Goal: Task Accomplishment & Management: Manage account settings

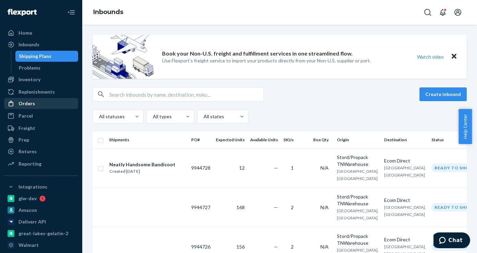
click at [28, 103] on div "Orders" at bounding box center [27, 103] width 16 height 7
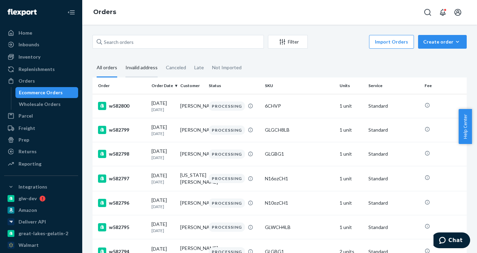
click at [137, 64] on div "Invalid address" at bounding box center [141, 68] width 32 height 19
click at [121, 59] on input "Invalid address" at bounding box center [121, 59] width 0 height 0
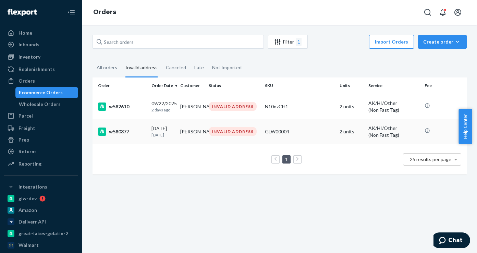
click at [121, 132] on div "w580377" at bounding box center [122, 132] width 48 height 8
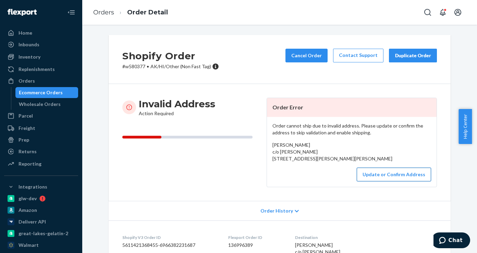
click at [392, 181] on button "Update or Confirm Address" at bounding box center [394, 175] width 74 height 14
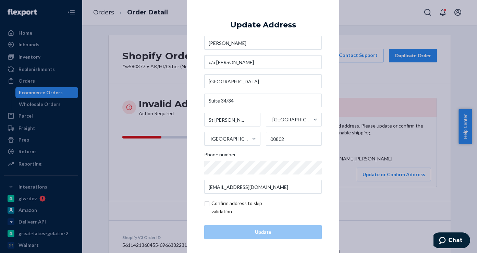
click at [406, 165] on div "× Update Address [PERSON_NAME] c/o [PERSON_NAME] [STREET_ADDRESS][PERSON_NAME][…" at bounding box center [238, 126] width 477 height 253
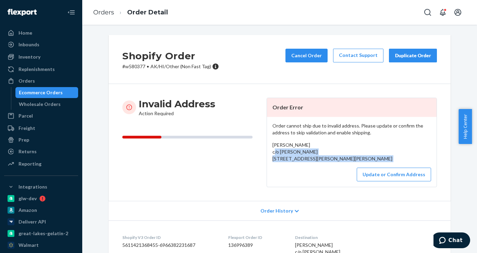
drag, startPoint x: 274, startPoint y: 170, endPoint x: 268, endPoint y: 155, distance: 16.4
click at [268, 155] on div "Order cannot ship due to invalid address. Please update or confirm the address …" at bounding box center [352, 152] width 170 height 70
click at [281, 162] on div "[PERSON_NAME] c/o [PERSON_NAME] [STREET_ADDRESS][PERSON_NAME][PERSON_NAME]" at bounding box center [352, 152] width 159 height 21
drag, startPoint x: 272, startPoint y: 173, endPoint x: 270, endPoint y: 167, distance: 7.1
click at [273, 162] on div "[PERSON_NAME] c/o [PERSON_NAME] [STREET_ADDRESS][PERSON_NAME][PERSON_NAME]" at bounding box center [352, 152] width 159 height 21
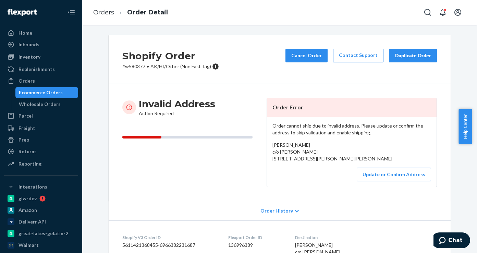
click at [273, 161] on span "[PERSON_NAME] c/o [PERSON_NAME] [STREET_ADDRESS][PERSON_NAME][PERSON_NAME]" at bounding box center [333, 152] width 120 height 20
drag, startPoint x: 271, startPoint y: 159, endPoint x: 283, endPoint y: 180, distance: 23.7
click at [283, 162] on div "[PERSON_NAME] c/o [PERSON_NAME] [STREET_ADDRESS][PERSON_NAME][PERSON_NAME]" at bounding box center [352, 152] width 159 height 21
copy span "[STREET_ADDRESS][PERSON_NAME]"
click at [391, 187] on div "Order cannot ship due to invalid address. Please update or confirm the address …" at bounding box center [352, 152] width 170 height 70
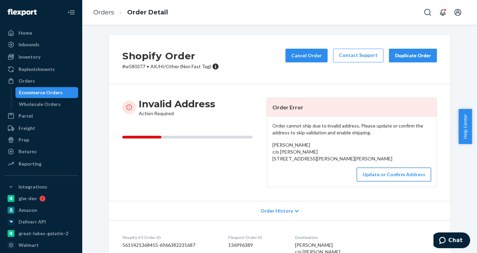
click at [382, 181] on button "Update or Confirm Address" at bounding box center [394, 175] width 74 height 14
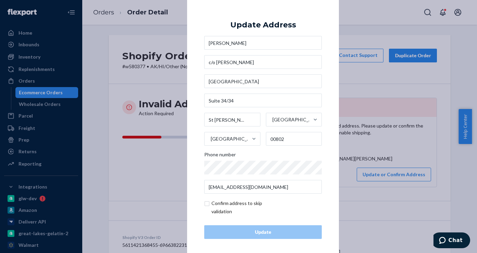
click at [211, 205] on input "checkbox" at bounding box center [244, 207] width 80 height 16
checkbox input "true"
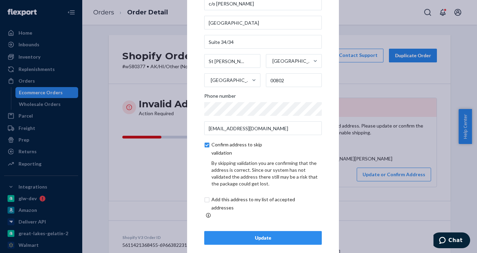
scroll to position [32, 0]
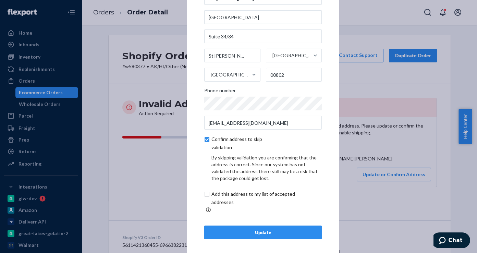
click at [250, 230] on div "Update" at bounding box center [263, 232] width 106 height 7
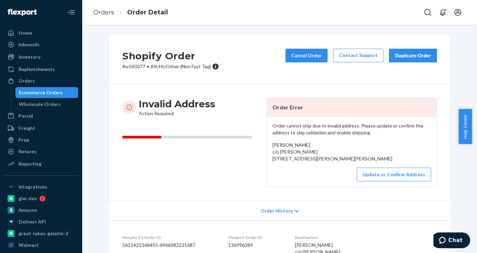
click at [137, 65] on p "# w580377 • AK/HI/Other (Non Fast Tag)" at bounding box center [170, 66] width 97 height 7
copy p "w580377"
click at [137, 67] on p "# w580377 • AK/HI/Other (Non Fast Tag)" at bounding box center [170, 66] width 97 height 7
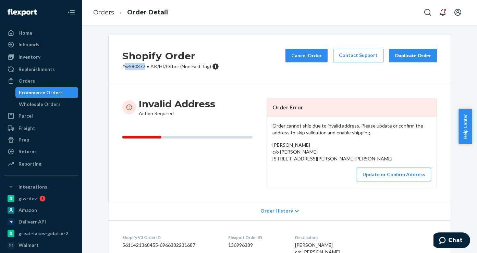
click at [380, 181] on button "Update or Confirm Address" at bounding box center [394, 175] width 74 height 14
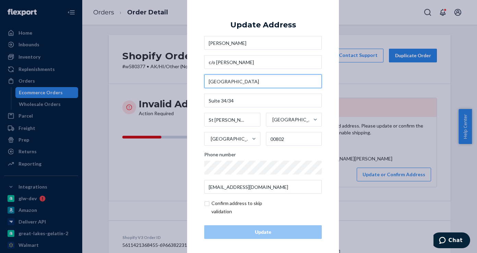
drag, startPoint x: 220, startPoint y: 81, endPoint x: 290, endPoint y: 86, distance: 69.8
click at [290, 86] on input "[GEOGRAPHIC_DATA]" at bounding box center [263, 81] width 118 height 14
click at [244, 86] on input "[GEOGRAPHIC_DATA]" at bounding box center [263, 81] width 118 height 14
drag, startPoint x: 218, startPoint y: 81, endPoint x: 296, endPoint y: 81, distance: 77.8
click at [296, 81] on input "[GEOGRAPHIC_DATA]" at bounding box center [263, 81] width 118 height 14
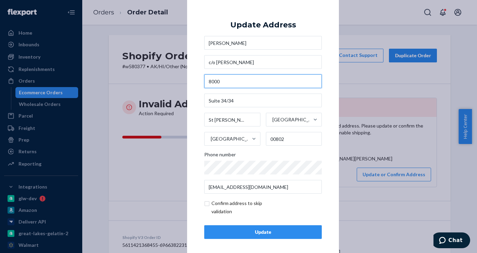
type input "8000"
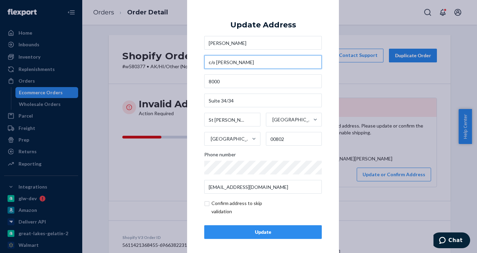
click at [248, 62] on input "c/o [PERSON_NAME]" at bounding box center [263, 62] width 118 height 14
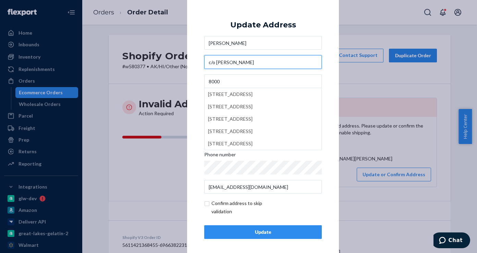
paste input "[GEOGRAPHIC_DATA]"
drag, startPoint x: 246, startPoint y: 63, endPoint x: 198, endPoint y: 63, distance: 48.0
click at [198, 63] on div "× Update Address [PERSON_NAME] c/[GEOGRAPHIC_DATA][PERSON_NAME][STREET_ADDRESS]…" at bounding box center [263, 126] width 152 height 259
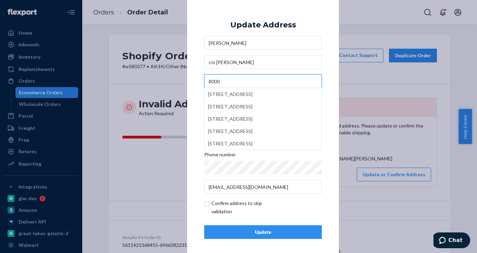
click at [233, 83] on input "8000" at bounding box center [263, 81] width 118 height 14
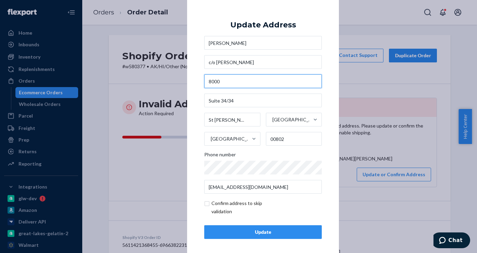
type input "c/o [PERSON_NAME]"
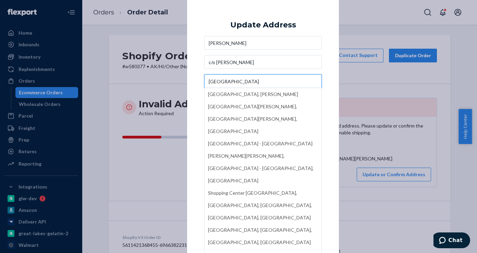
type input "[GEOGRAPHIC_DATA]"
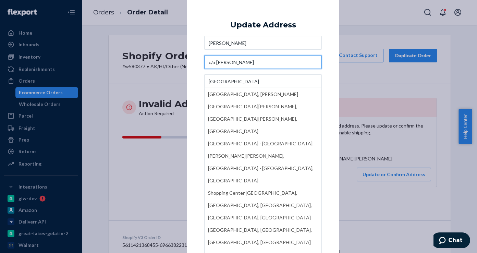
click at [250, 63] on input "c/o [PERSON_NAME]" at bounding box center [263, 62] width 118 height 14
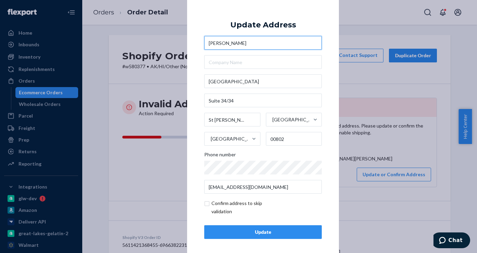
click at [256, 43] on input "[PERSON_NAME]" at bounding box center [263, 43] width 118 height 14
paste input "c/o [PERSON_NAME]"
type input "[PERSON_NAME] c/o [PERSON_NAME]"
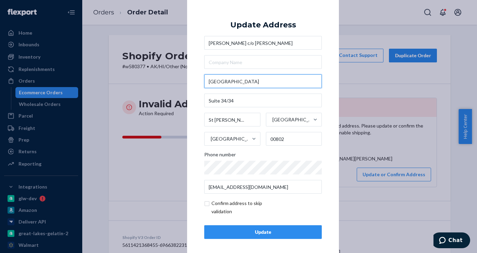
click at [278, 80] on input "[GEOGRAPHIC_DATA]" at bounding box center [263, 81] width 118 height 14
drag, startPoint x: 261, startPoint y: 81, endPoint x: 219, endPoint y: 81, distance: 41.8
click at [219, 81] on input "[GEOGRAPHIC_DATA]" at bounding box center [263, 81] width 118 height 14
type input "8000"
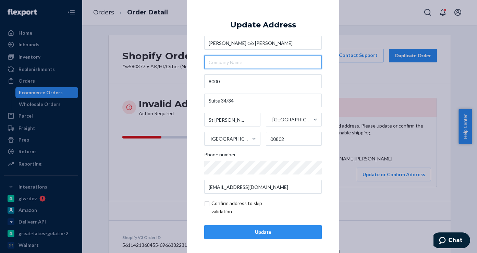
click at [222, 66] on input "text" at bounding box center [263, 62] width 118 height 14
paste input "[GEOGRAPHIC_DATA]"
type input "[GEOGRAPHIC_DATA]"
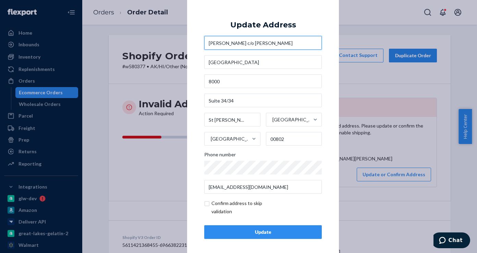
click at [311, 40] on input "[PERSON_NAME] c/o [PERSON_NAME]" at bounding box center [263, 43] width 118 height 14
click at [266, 232] on div "Update" at bounding box center [263, 232] width 106 height 7
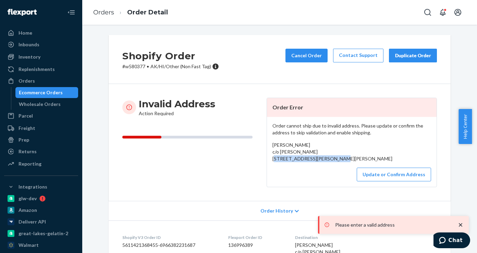
drag, startPoint x: 269, startPoint y: 158, endPoint x: 335, endPoint y: 159, distance: 65.1
click at [335, 159] on div "Order cannot ship due to invalid address. Please update or confirm the address …" at bounding box center [352, 152] width 170 height 70
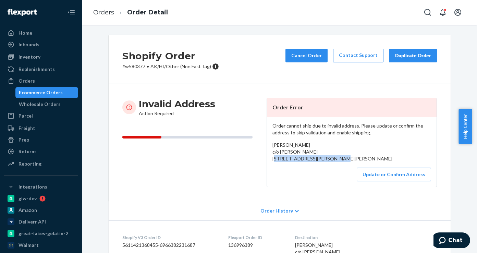
copy span "[GEOGRAPHIC_DATA]"
click at [383, 181] on button "Update or Confirm Address" at bounding box center [394, 175] width 74 height 14
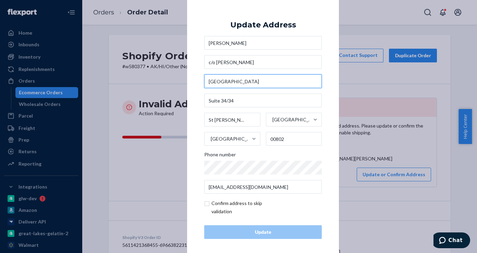
click at [280, 82] on input "[GEOGRAPHIC_DATA]" at bounding box center [263, 81] width 118 height 14
click at [381, 143] on div "× Update Address [PERSON_NAME] c/o [PERSON_NAME] [STREET_ADDRESS][PERSON_NAME][…" at bounding box center [238, 126] width 477 height 253
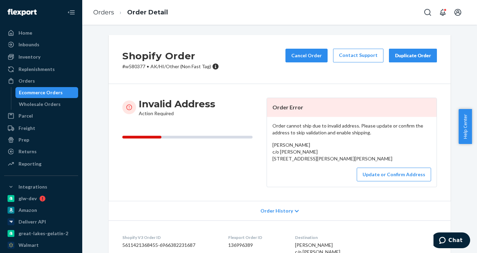
drag, startPoint x: 280, startPoint y: 182, endPoint x: 269, endPoint y: 144, distance: 38.9
click at [269, 144] on div "Order cannot ship due to invalid address. Please update or confirm the address …" at bounding box center [352, 152] width 170 height 70
copy span "[PERSON_NAME] c/o [PERSON_NAME] [STREET_ADDRESS][PERSON_NAME][PERSON_NAME]"
click at [386, 181] on button "Update or Confirm Address" at bounding box center [394, 175] width 74 height 14
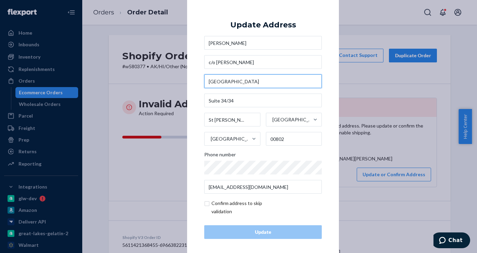
drag, startPoint x: 218, startPoint y: 82, endPoint x: 283, endPoint y: 83, distance: 64.8
click at [283, 83] on input "[GEOGRAPHIC_DATA]" at bounding box center [263, 81] width 118 height 14
paste input "[GEOGRAPHIC_DATA],"
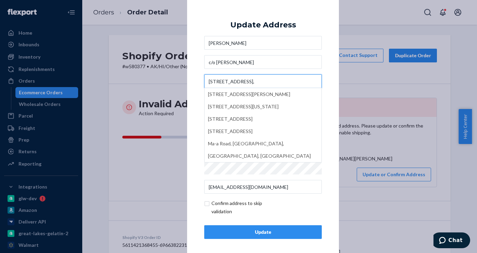
click at [223, 83] on input "[STREET_ADDRESS]," at bounding box center [263, 81] width 118 height 14
click at [221, 82] on input "[STREET_ADDRESS]," at bounding box center [263, 81] width 118 height 14
click at [233, 83] on input "[STREET_ADDRESS]," at bounding box center [263, 81] width 118 height 14
type input "[STREET_ADDRESS],"
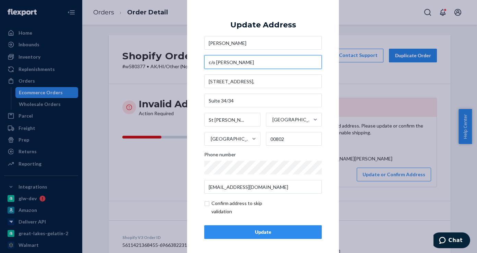
click at [252, 63] on input "c/o [PERSON_NAME]" at bounding box center [263, 62] width 118 height 14
paste input "Nisky Shopping"
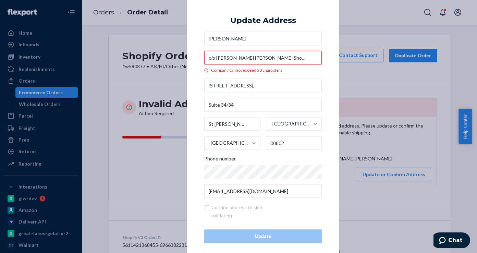
drag, startPoint x: 241, startPoint y: 60, endPoint x: 182, endPoint y: 60, distance: 58.3
click at [182, 60] on div "× Update Address [PERSON_NAME] c/o [PERSON_NAME] [PERSON_NAME] Shopping Company…" at bounding box center [238, 126] width 477 height 253
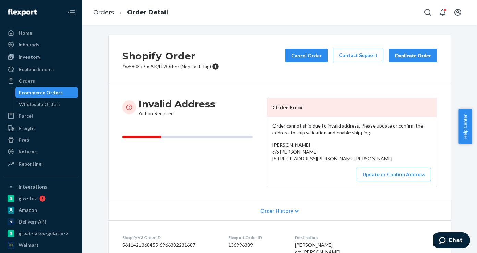
type input "Nisky Shopping"
click at [372, 181] on button "Update or Confirm Address" at bounding box center [394, 175] width 74 height 14
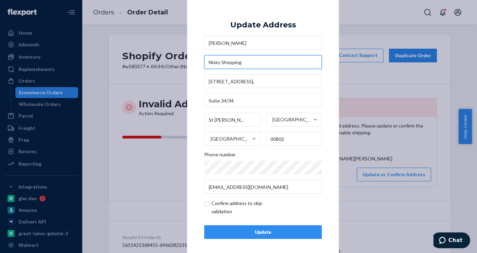
click at [244, 65] on input "Nisky Shopping" at bounding box center [263, 62] width 118 height 14
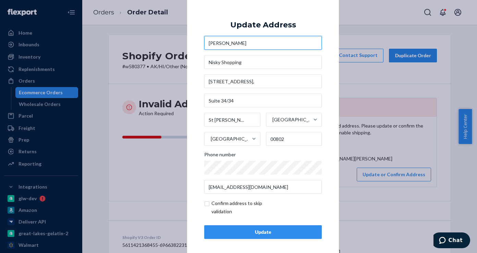
click at [245, 45] on input "[PERSON_NAME]" at bounding box center [263, 43] width 118 height 14
paste input "c/o [PERSON_NAME]"
type input "[PERSON_NAME] c/o [PERSON_NAME]"
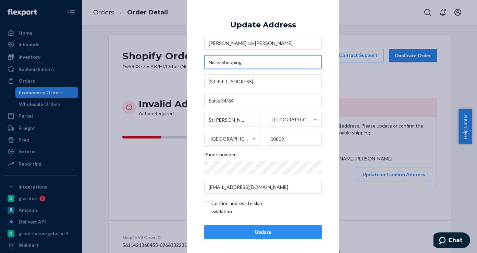
click at [208, 64] on input "Nisky Shopping" at bounding box center [263, 62] width 118 height 14
type input "Nisky Shopping"
click at [240, 231] on div "Update" at bounding box center [263, 232] width 106 height 7
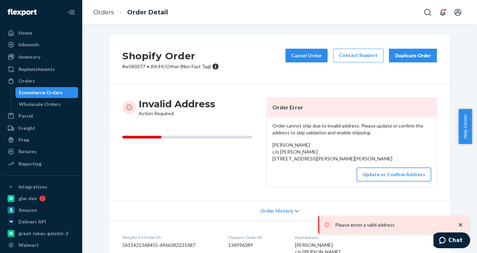
click at [381, 181] on button "Update or Confirm Address" at bounding box center [394, 175] width 74 height 14
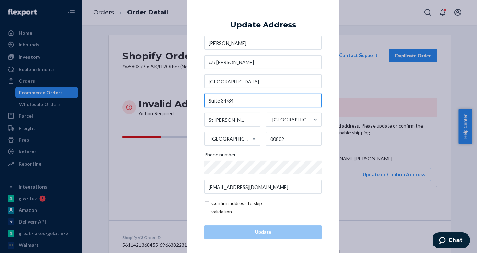
click at [233, 98] on input "Suite 34/34" at bounding box center [263, 101] width 118 height 14
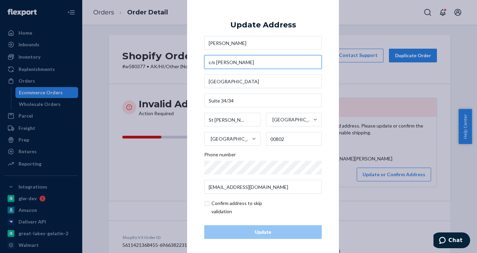
drag, startPoint x: 247, startPoint y: 64, endPoint x: 204, endPoint y: 63, distance: 42.9
click at [204, 63] on input "c/o [PERSON_NAME]" at bounding box center [263, 62] width 118 height 14
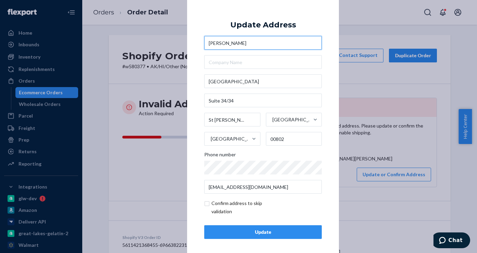
click at [248, 41] on input "[PERSON_NAME]" at bounding box center [263, 43] width 118 height 14
paste input "c/o [PERSON_NAME]"
click at [237, 44] on input "[PERSON_NAME]/o [PERSON_NAME]" at bounding box center [263, 43] width 118 height 14
type input "[PERSON_NAME] c/o [PERSON_NAME]"
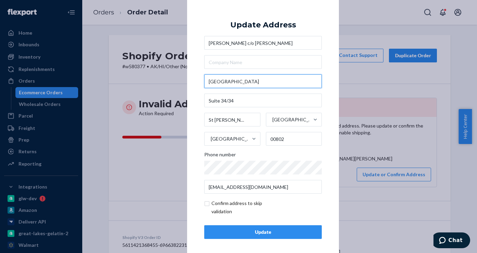
click at [286, 81] on input "[GEOGRAPHIC_DATA]" at bounding box center [263, 81] width 118 height 14
paste input "[GEOGRAPHIC_DATA][PERSON_NAME], [US_STATE]"
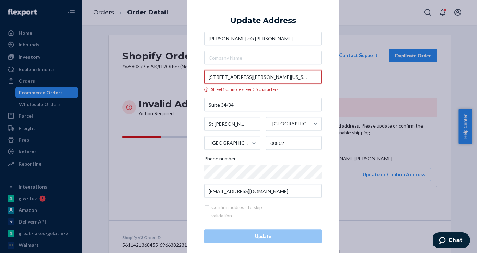
scroll to position [0, 27]
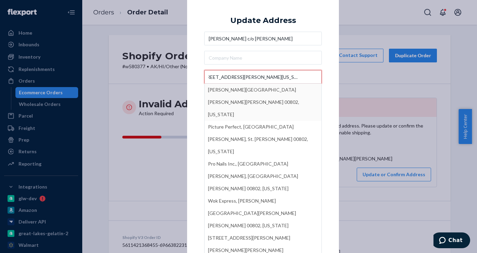
type input "[STREET_ADDRESS][PERSON_NAME][US_STATE]"
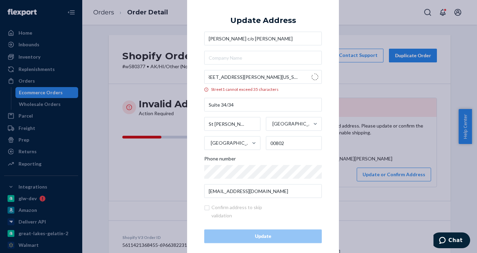
scroll to position [0, 0]
type input "[PERSON_NAME] [PERSON_NAME]"
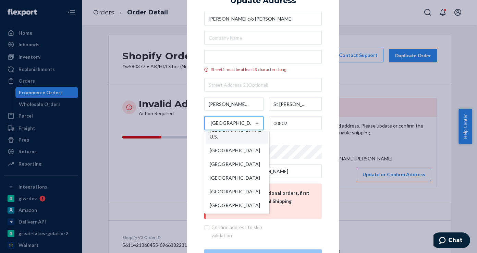
scroll to position [3541, 0]
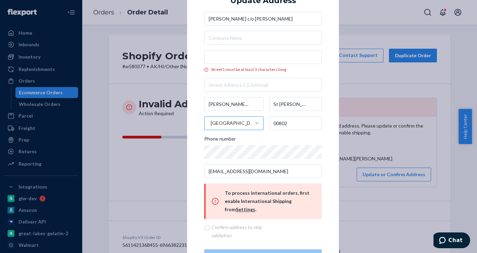
click at [245, 95] on div "[PERSON_NAME] c/o [PERSON_NAME] Street1 must be at least 3 characters [PERSON_N…" at bounding box center [263, 95] width 118 height 166
click at [248, 83] on input "text" at bounding box center [263, 85] width 118 height 14
click at [221, 87] on input "text" at bounding box center [263, 85] width 118 height 14
paste input "[STREET_ADDRESS]"
type input "[STREET_ADDRESS]"
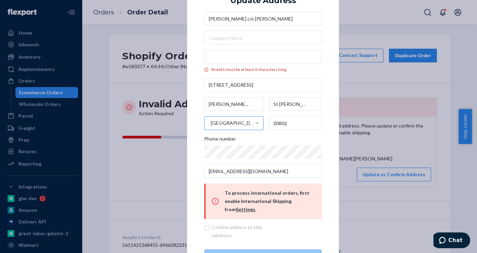
click at [308, 71] on div "Street1 must be at least 3 characters long" at bounding box center [263, 70] width 118 height 6
click at [308, 64] on input "Street1 must be at least 3 characters long" at bounding box center [263, 57] width 118 height 14
click at [268, 82] on input "[STREET_ADDRESS]" at bounding box center [263, 85] width 118 height 14
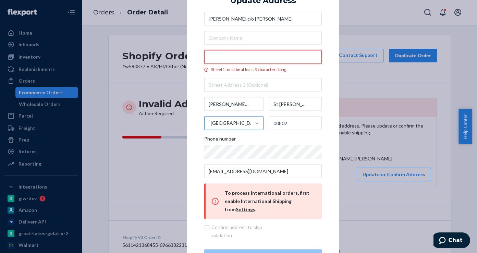
click at [254, 59] on input "Street1 must be at least 3 characters long" at bounding box center [263, 57] width 118 height 14
paste input "[STREET_ADDRESS]"
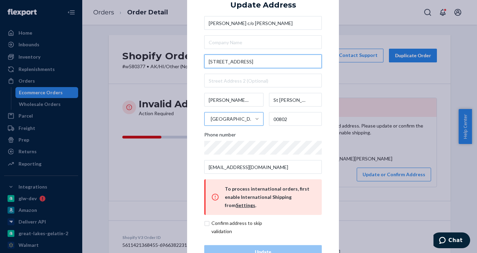
type input "[STREET_ADDRESS]"
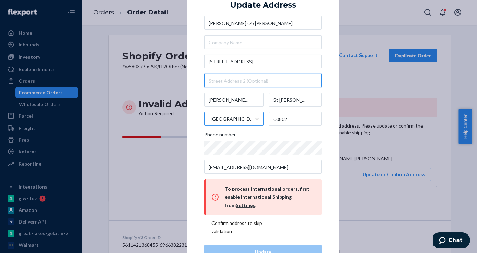
click at [307, 74] on input "text" at bounding box center [263, 81] width 118 height 14
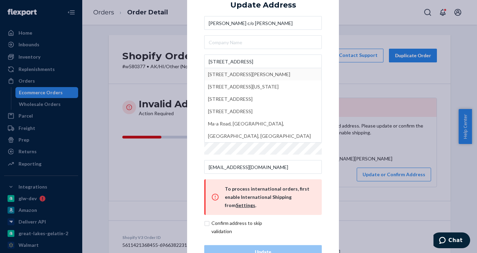
click at [189, 61] on div "× Update Address [PERSON_NAME] c/o [PERSON_NAME] [STREET_ADDRESS][GEOGRAPHIC_DA…" at bounding box center [263, 126] width 152 height 299
click at [190, 48] on div "× Update Address [PERSON_NAME] c/o [PERSON_NAME] [STREET_ADDRESS][GEOGRAPHIC_DA…" at bounding box center [263, 126] width 152 height 299
click at [216, 42] on input "text" at bounding box center [263, 42] width 118 height 14
click at [240, 43] on input "text" at bounding box center [263, 42] width 118 height 14
click at [286, 237] on div "[PERSON_NAME] c/o [PERSON_NAME] [GEOGRAPHIC_DATA][PERSON_NAME][STREET_ADDRESS][…" at bounding box center [263, 127] width 118 height 222
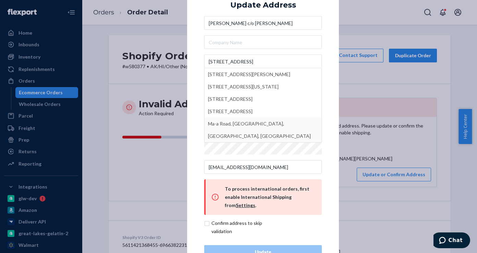
click at [214, 221] on input "checkbox" at bounding box center [244, 227] width 80 height 16
checkbox input "true"
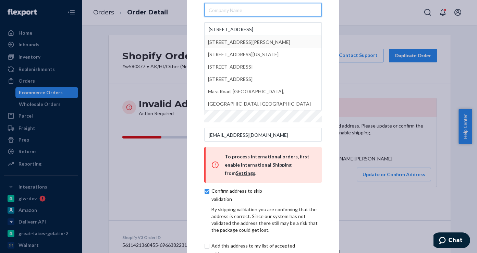
click at [255, 17] on input "text" at bounding box center [263, 10] width 118 height 14
click at [231, 13] on input "text" at bounding box center [263, 10] width 118 height 14
paste input "c/o [PERSON_NAME]"
click at [254, 17] on input "c/o [PERSON_NAME]" at bounding box center [263, 10] width 118 height 14
paste input "[GEOGRAPHIC_DATA]"
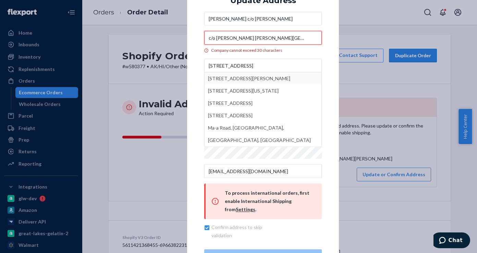
drag, startPoint x: 225, startPoint y: 39, endPoint x: 186, endPoint y: 39, distance: 38.7
click at [187, 39] on div "× Update Address [PERSON_NAME] c/o [PERSON_NAME] c/o [PERSON_NAME] [PERSON_NAME…" at bounding box center [263, 127] width 152 height 308
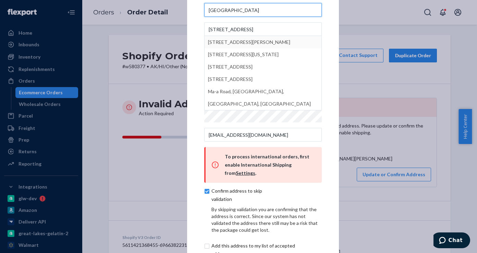
click at [208, 15] on input "[GEOGRAPHIC_DATA]" at bounding box center [263, 10] width 118 height 14
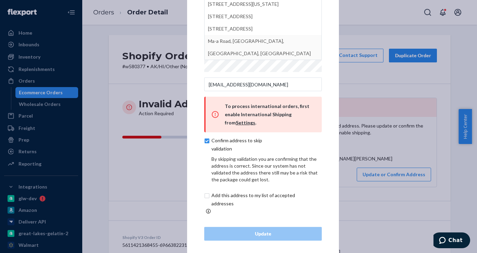
scroll to position [52, 0]
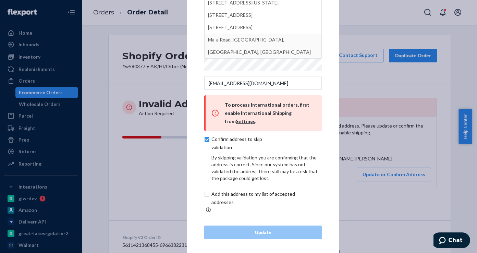
type input "[GEOGRAPHIC_DATA]"
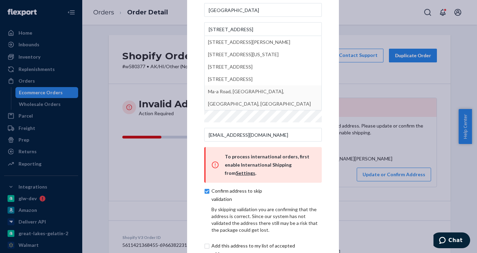
click at [193, 138] on div "× Update Address [PERSON_NAME] c/o [PERSON_NAME][GEOGRAPHIC_DATA][PERSON_NAME] …" at bounding box center [263, 126] width 152 height 363
click at [199, 148] on div "× Update Address [PERSON_NAME] c/o [PERSON_NAME][GEOGRAPHIC_DATA][PERSON_NAME] …" at bounding box center [263, 126] width 152 height 363
click at [381, 136] on div "× Update Address [PERSON_NAME] c/o [PERSON_NAME][GEOGRAPHIC_DATA][PERSON_NAME] …" at bounding box center [238, 126] width 477 height 253
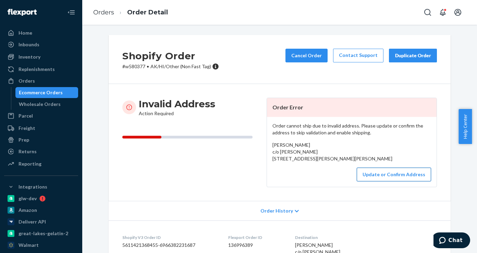
click at [393, 181] on button "Update or Confirm Address" at bounding box center [394, 175] width 74 height 14
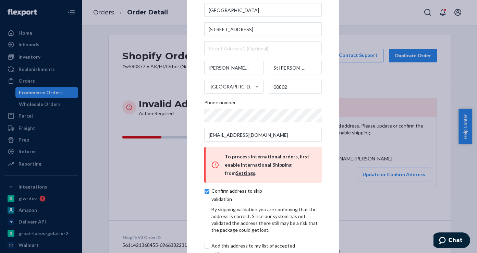
click at [204, 195] on input "checkbox" at bounding box center [244, 195] width 80 height 16
checkbox input "false"
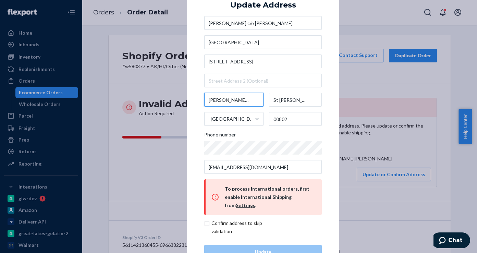
click at [248, 101] on input "[PERSON_NAME] [PERSON_NAME]" at bounding box center [233, 100] width 59 height 14
click at [248, 102] on input "[PERSON_NAME] [PERSON_NAME]" at bounding box center [233, 100] width 59 height 14
click at [255, 100] on input "[PERSON_NAME] [PERSON_NAME]" at bounding box center [233, 100] width 59 height 14
click at [276, 101] on input "St [PERSON_NAME]" at bounding box center [295, 100] width 53 height 14
click at [245, 102] on input "[PERSON_NAME] [PERSON_NAME]" at bounding box center [233, 100] width 59 height 14
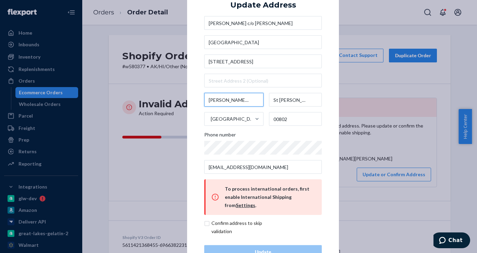
drag, startPoint x: 234, startPoint y: 102, endPoint x: 163, endPoint y: 102, distance: 71.7
click at [163, 102] on div "× Update Address [PERSON_NAME] c/o [PERSON_NAME] [PERSON_NAME][GEOGRAPHIC_DATA]…" at bounding box center [238, 126] width 477 height 253
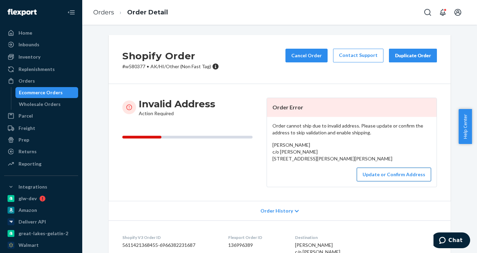
click at [381, 181] on button "Update or Confirm Address" at bounding box center [394, 175] width 74 height 14
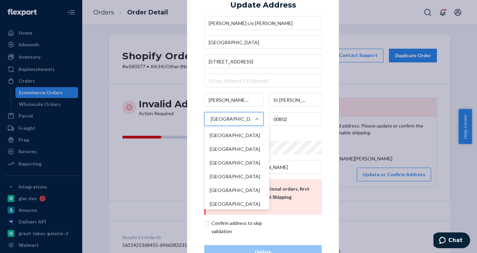
click at [240, 117] on div "[GEOGRAPHIC_DATA], U.S." at bounding box center [233, 119] width 44 height 7
click at [211, 117] on input "option [GEOGRAPHIC_DATA], U.S. focused, 244 of 249. 249 results available. Use …" at bounding box center [210, 119] width 1 height 14
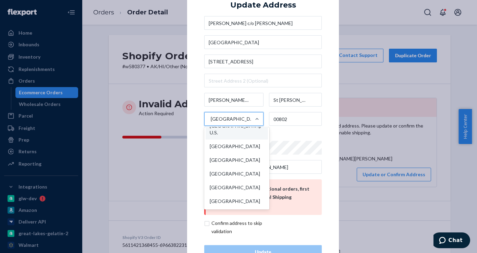
scroll to position [3541, 0]
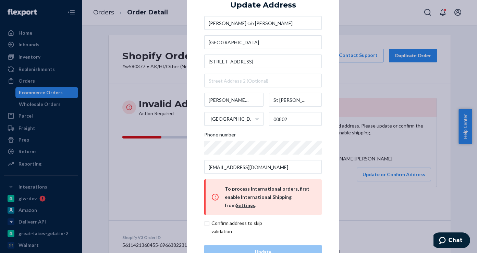
click at [315, 127] on div "[PERSON_NAME] c/o [PERSON_NAME] [PERSON_NAME][GEOGRAPHIC_DATA] [STREET_ADDRESS]…" at bounding box center [263, 95] width 118 height 158
click at [365, 69] on div "× Update Address [PERSON_NAME] c/o [PERSON_NAME] [PERSON_NAME][GEOGRAPHIC_DATA]…" at bounding box center [238, 126] width 477 height 253
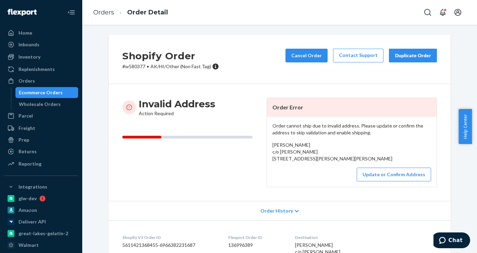
click at [49, 92] on div "Ecommerce Orders" at bounding box center [41, 92] width 44 height 7
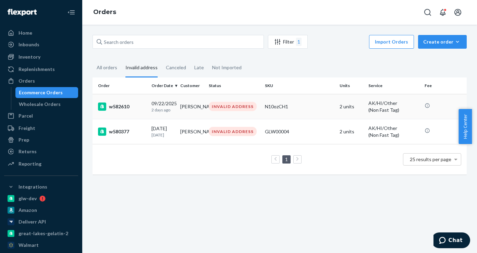
click at [121, 108] on div "w582610" at bounding box center [122, 107] width 48 height 8
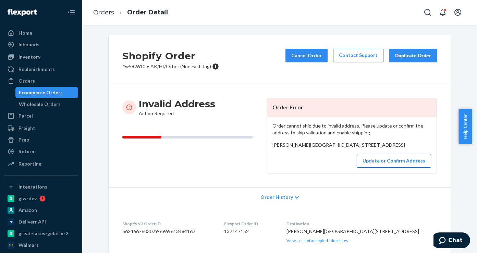
click at [391, 168] on button "Update or Confirm Address" at bounding box center [394, 161] width 74 height 14
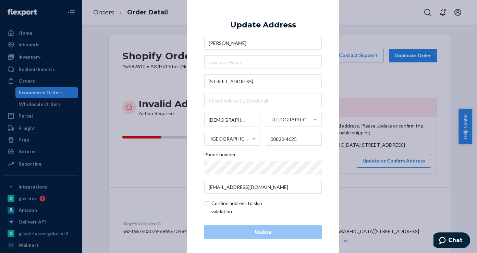
click at [207, 204] on input "checkbox" at bounding box center [244, 207] width 80 height 16
checkbox input "true"
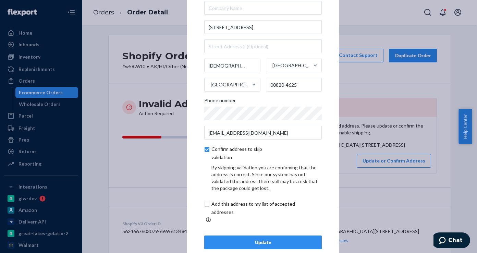
scroll to position [32, 0]
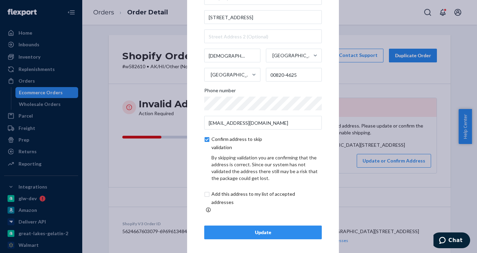
click at [249, 226] on button "Update" at bounding box center [263, 233] width 118 height 14
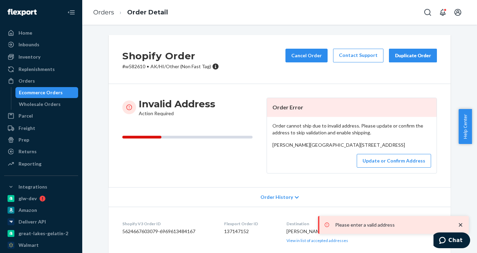
click at [459, 225] on icon "close toast" at bounding box center [460, 224] width 7 height 7
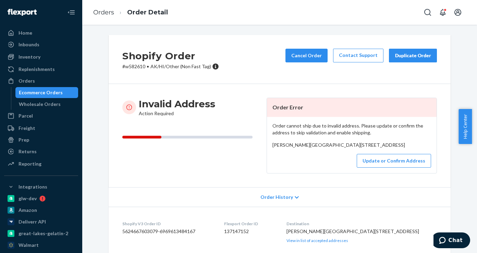
click at [284, 170] on div "Order cannot ship due to invalid address. Please update or confirm the address …" at bounding box center [352, 145] width 170 height 56
click at [298, 148] on span "[PERSON_NAME][GEOGRAPHIC_DATA][STREET_ADDRESS]" at bounding box center [339, 145] width 133 height 6
click at [131, 69] on p "# w582610 • AK/HI/Other (Non Fast Tag)" at bounding box center [170, 66] width 97 height 7
copy p "w582610"
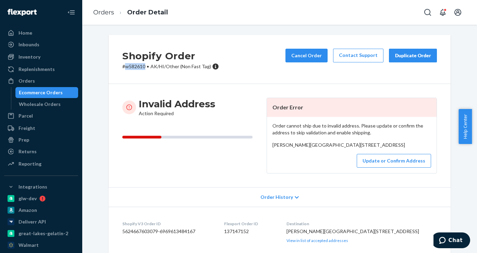
click at [37, 91] on div "Ecommerce Orders" at bounding box center [41, 92] width 44 height 7
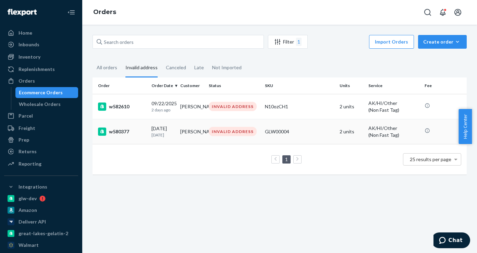
click at [121, 126] on td "w580377" at bounding box center [121, 131] width 56 height 25
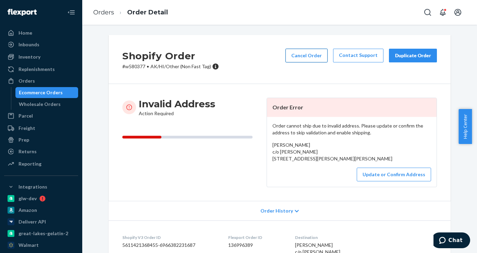
click at [309, 55] on button "Cancel Order" at bounding box center [307, 56] width 42 height 14
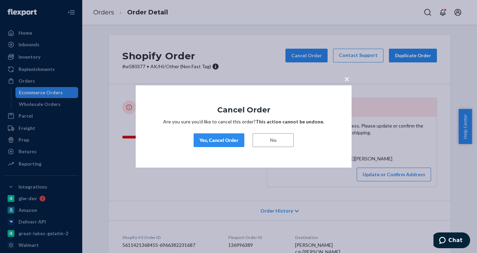
click at [224, 141] on div "Yes, Cancel Order" at bounding box center [219, 140] width 39 height 7
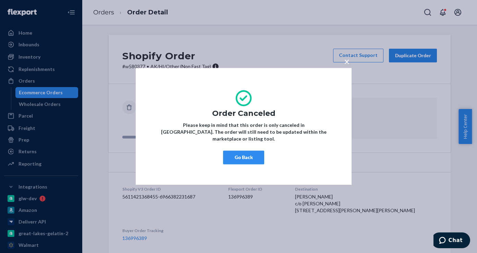
click at [249, 157] on button "Go Back" at bounding box center [243, 158] width 41 height 14
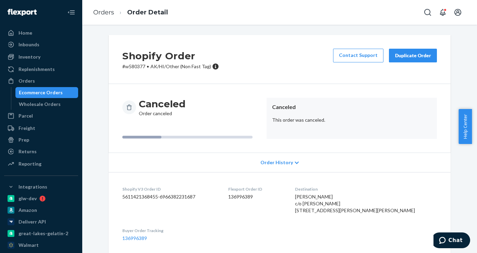
click at [31, 93] on div "Ecommerce Orders" at bounding box center [41, 92] width 44 height 7
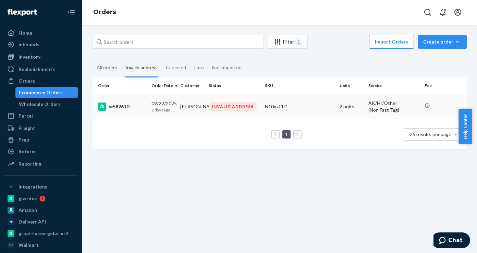
click at [143, 106] on div "w582610" at bounding box center [122, 107] width 48 height 8
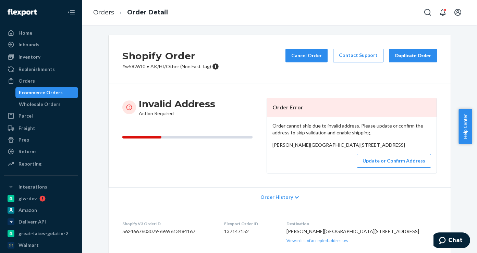
click at [127, 67] on p "# w582610 • AK/HI/Other (Non Fast Tag)" at bounding box center [170, 66] width 97 height 7
copy p "w582610"
click at [309, 55] on button "Cancel Order" at bounding box center [307, 56] width 42 height 14
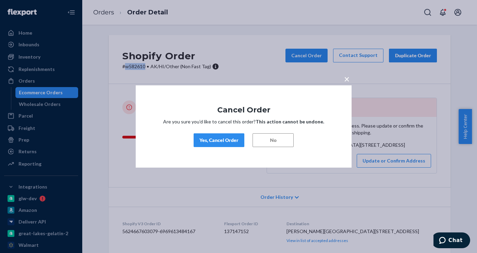
click at [221, 139] on div "Yes, Cancel Order" at bounding box center [219, 140] width 39 height 7
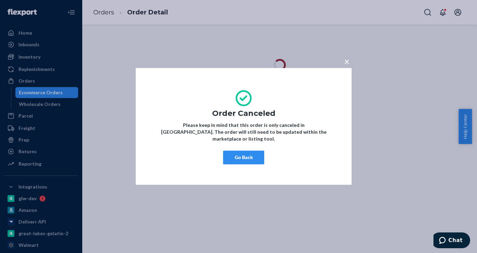
click at [242, 151] on button "Go Back" at bounding box center [243, 158] width 41 height 14
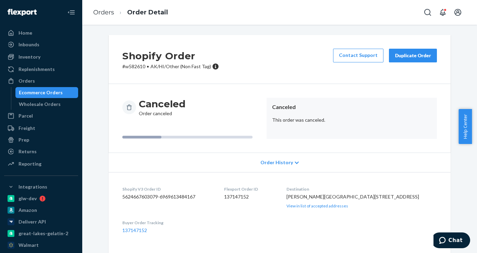
click at [55, 89] on div "Ecommerce Orders" at bounding box center [41, 92] width 44 height 7
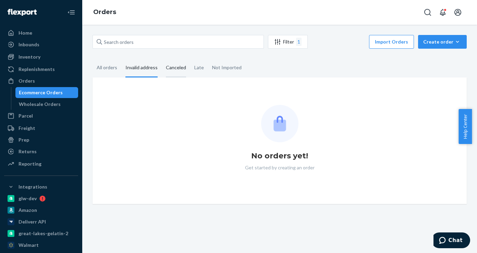
click at [179, 68] on div "Canceled" at bounding box center [176, 68] width 20 height 19
click at [162, 59] on input "Canceled" at bounding box center [162, 59] width 0 height 0
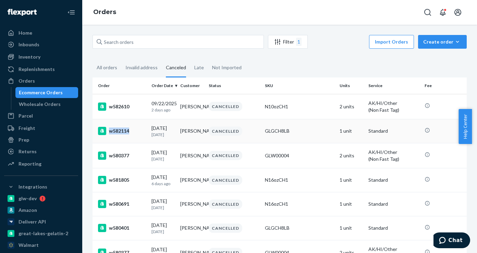
drag, startPoint x: 138, startPoint y: 131, endPoint x: 129, endPoint y: 131, distance: 9.6
click at [129, 131] on div "w582114" at bounding box center [122, 131] width 48 height 8
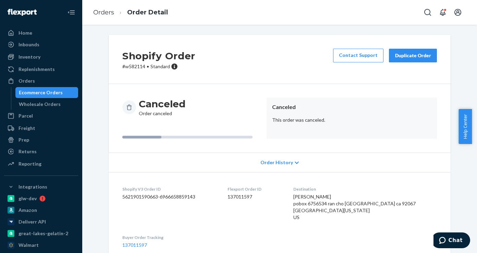
click at [126, 68] on p "# w582114 • Standard" at bounding box center [158, 66] width 73 height 7
copy p "w582114"
